Goal: Information Seeking & Learning: Learn about a topic

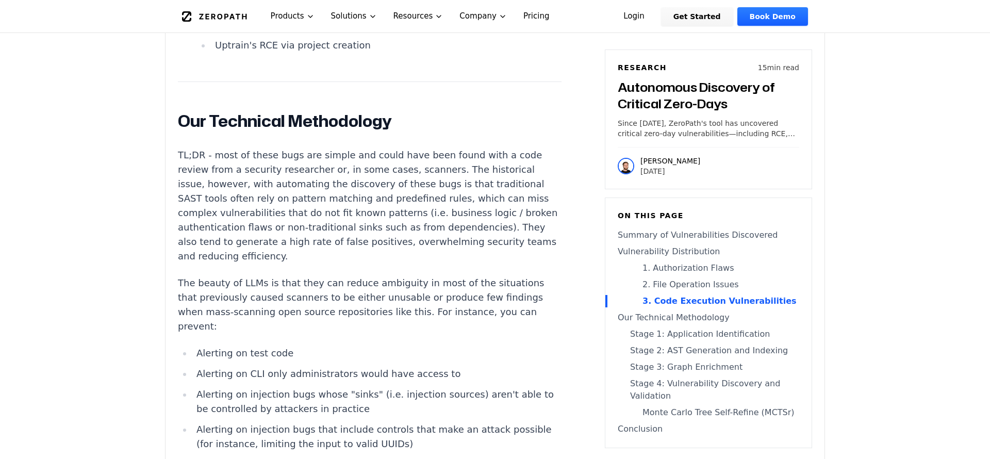
scroll to position [3485, 0]
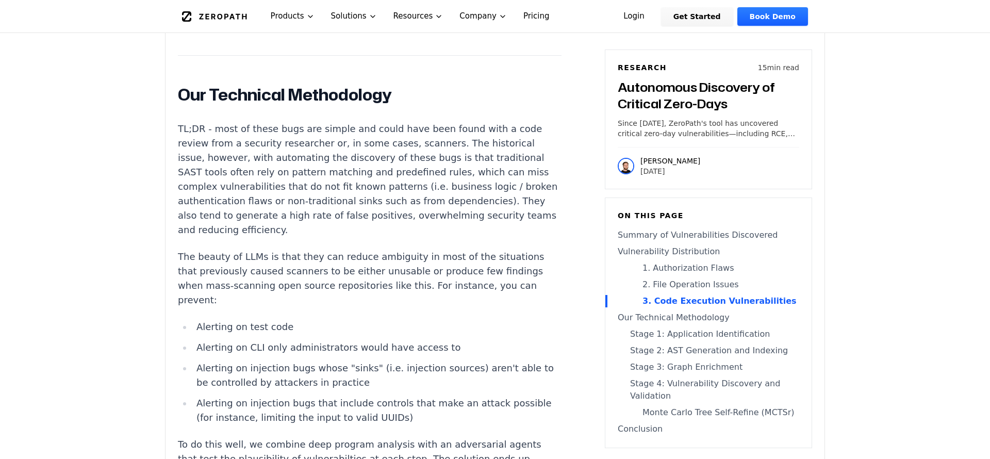
click at [245, 204] on p "TL;DR - most of these bugs are simple and could have been found with a code rev…" at bounding box center [369, 179] width 383 height 115
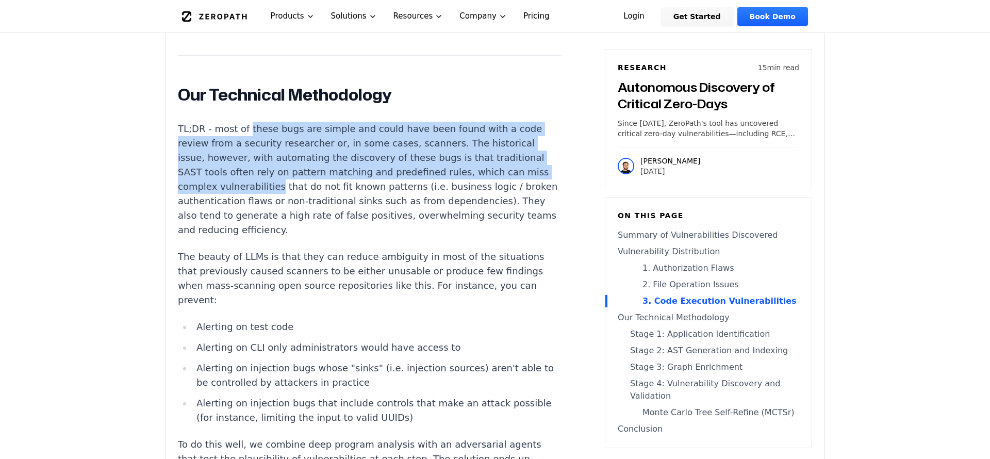
drag, startPoint x: 245, startPoint y: 204, endPoint x: 407, endPoint y: 253, distance: 169.2
click at [405, 237] on p "TL;DR - most of these bugs are simple and could have been found with a code rev…" at bounding box center [369, 179] width 383 height 115
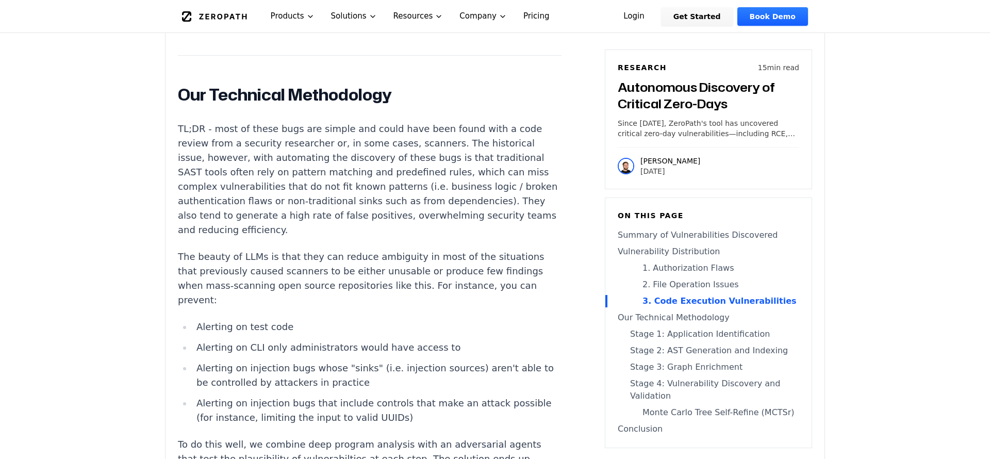
click at [407, 237] on p "TL;DR - most of these bugs are simple and could have been found with a code rev…" at bounding box center [369, 179] width 383 height 115
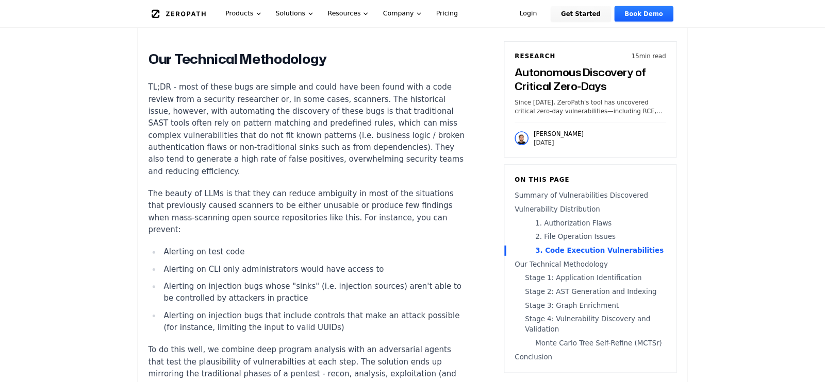
scroll to position [3556, 0]
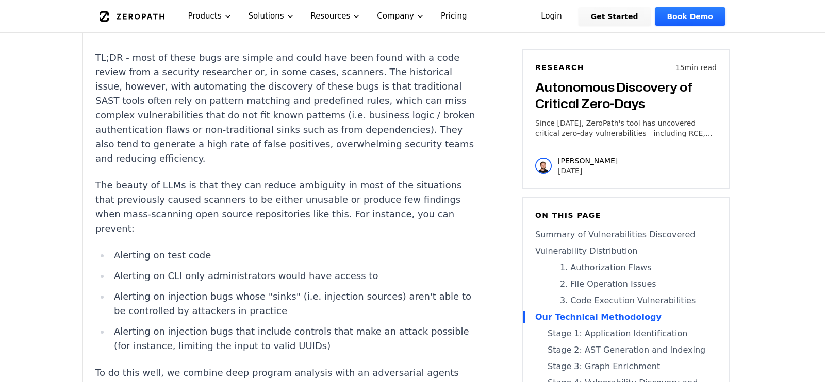
drag, startPoint x: 275, startPoint y: 143, endPoint x: 550, endPoint y: 152, distance: 274.8
click at [550, 152] on div "AI-driven 0-day detection is here. AI-assisted security research has been quiet…" at bounding box center [412, 287] width 659 height 7107
click at [336, 166] on p "TL;DR - most of these bugs are simple and could have been found with a code rev…" at bounding box center [286, 108] width 383 height 115
drag, startPoint x: 221, startPoint y: 164, endPoint x: 380, endPoint y: 163, distance: 159.3
click at [380, 163] on p "TL;DR - most of these bugs are simple and could have been found with a code rev…" at bounding box center [286, 108] width 383 height 115
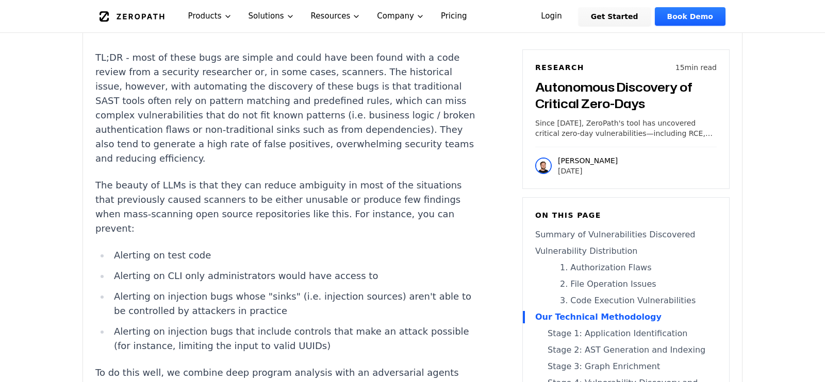
click at [380, 163] on p "TL;DR - most of these bugs are simple and could have been found with a code rev…" at bounding box center [286, 108] width 383 height 115
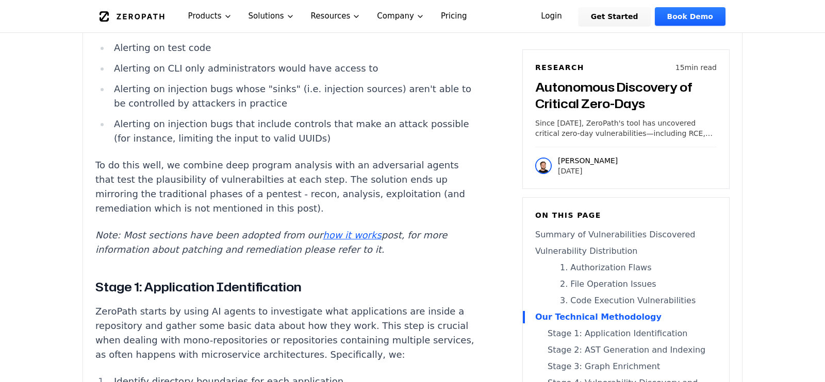
scroll to position [3765, 0]
click at [164, 215] on p "To do this well, we combine deep program analysis with an adversarial agents th…" at bounding box center [286, 186] width 383 height 58
click at [345, 206] on p "To do this well, we combine deep program analysis with an adversarial agents th…" at bounding box center [286, 186] width 383 height 58
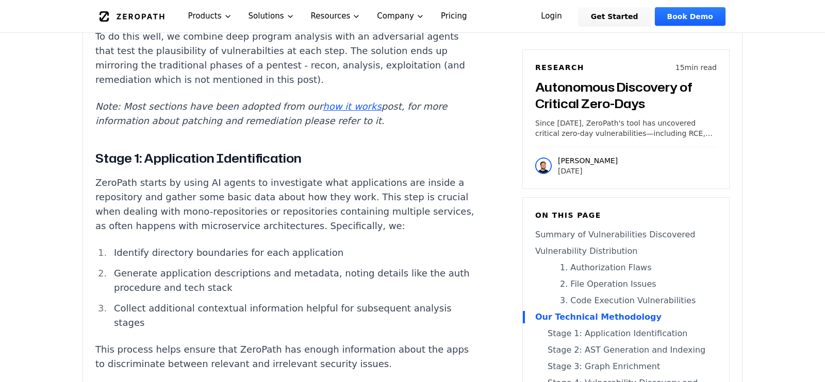
scroll to position [3904, 0]
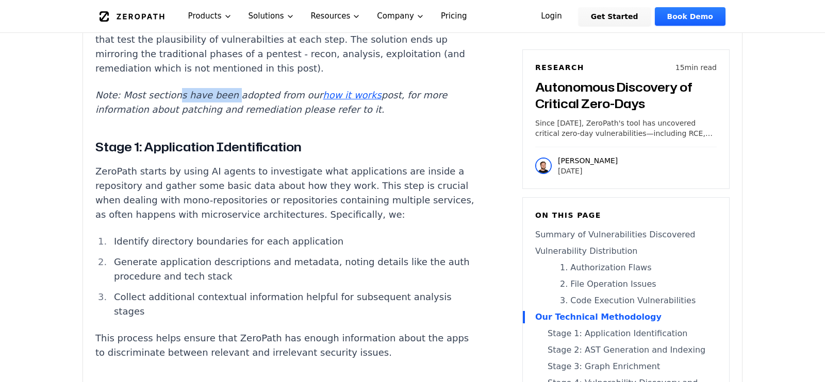
drag, startPoint x: 174, startPoint y: 135, endPoint x: 223, endPoint y: 136, distance: 49.5
click at [223, 115] on em "Note: Most sections have been adopted from our how it works post, for more info…" at bounding box center [270, 102] width 351 height 25
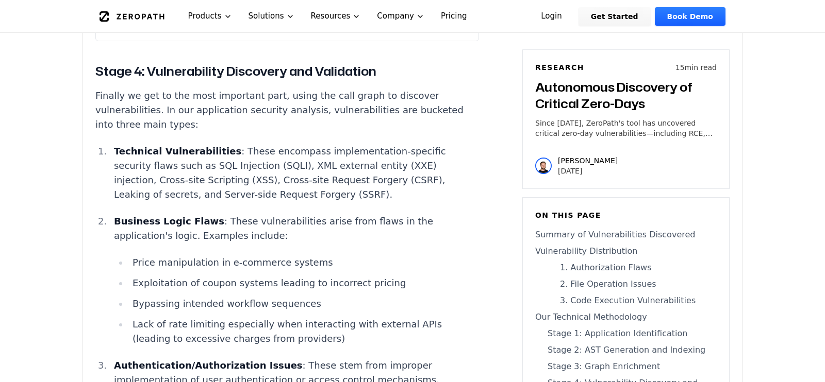
scroll to position [6131, 0]
